Goal: Task Accomplishment & Management: Use online tool/utility

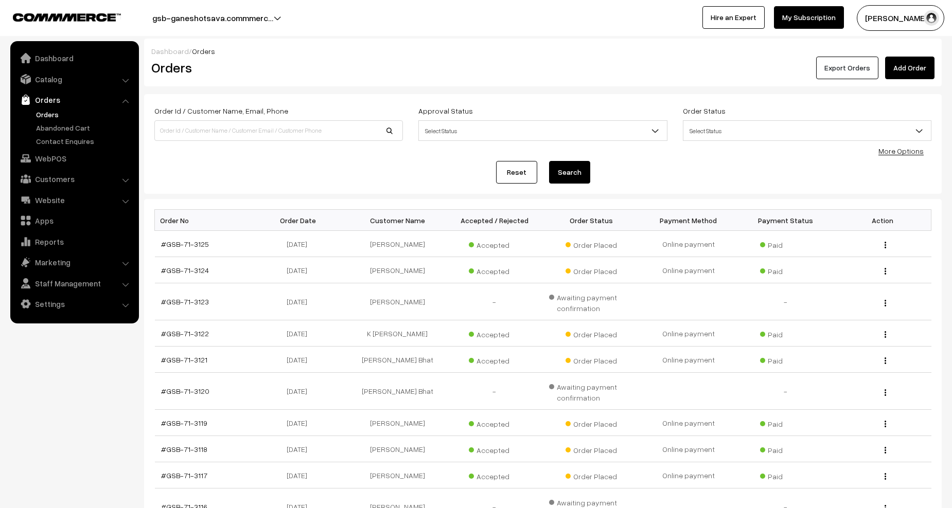
click at [851, 73] on button "Export Orders" at bounding box center [847, 68] width 62 height 23
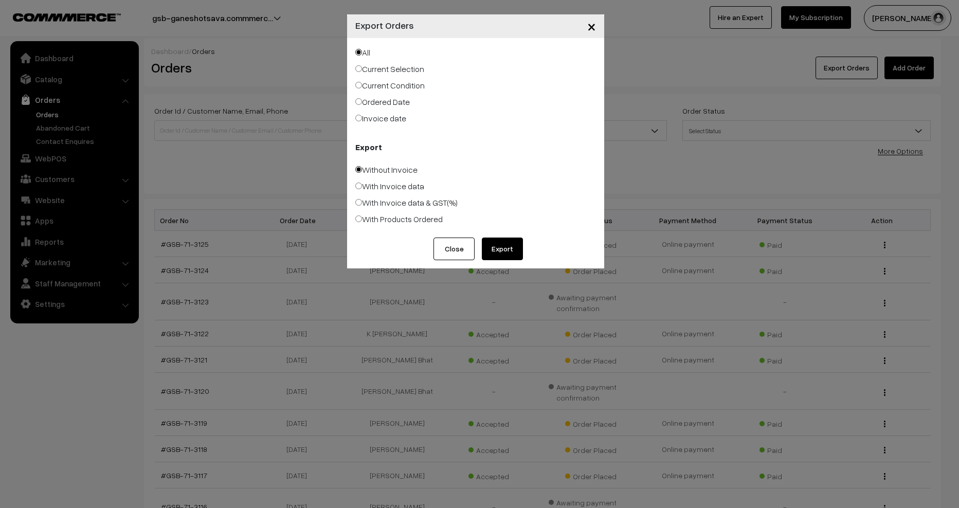
click at [387, 217] on label "With Products Ordered" at bounding box center [398, 219] width 87 height 12
click at [362, 217] on input "With Products Ordered" at bounding box center [358, 219] width 7 height 7
radio input "true"
click at [503, 245] on button "Export" at bounding box center [502, 249] width 41 height 23
click at [255, 171] on div "× Export Orders All Current Selection Current Condition Ordered Date Export Clo…" at bounding box center [479, 254] width 959 height 508
